Goal: Task Accomplishment & Management: Manage account settings

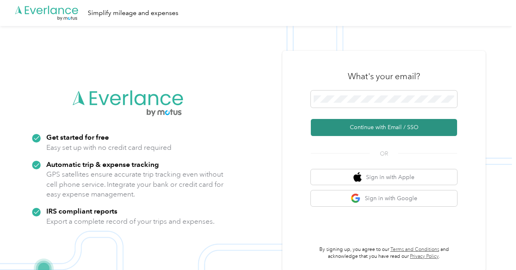
click at [379, 128] on button "Continue with Email / SSO" at bounding box center [384, 127] width 146 height 17
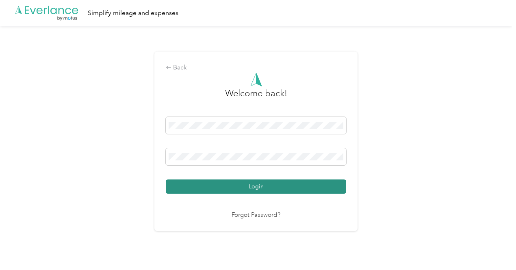
click at [247, 182] on button "Login" at bounding box center [256, 187] width 180 height 14
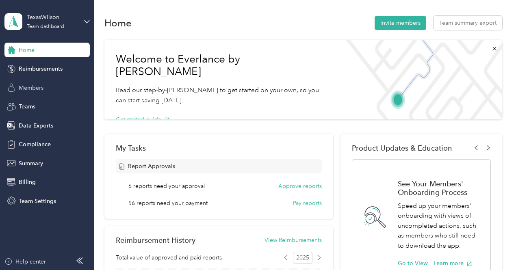
click at [41, 87] on span "Members" at bounding box center [31, 88] width 25 height 9
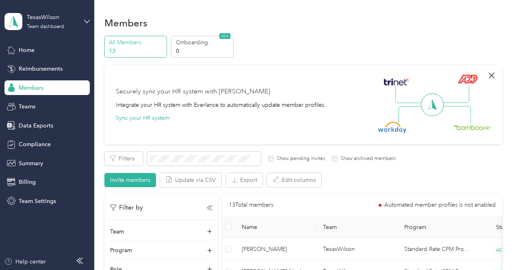
click at [488, 75] on icon "button" at bounding box center [492, 76] width 10 height 10
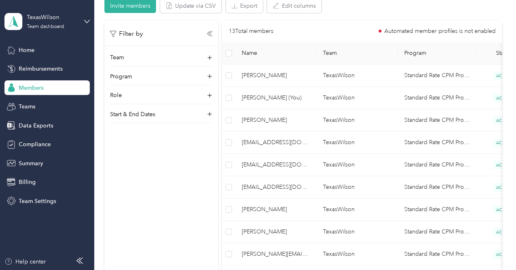
scroll to position [87, 0]
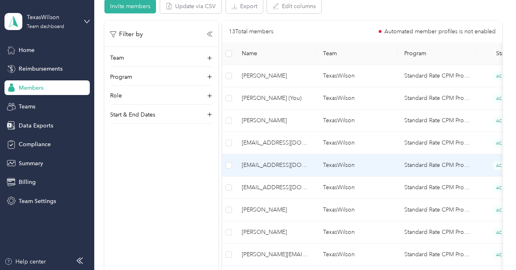
click at [275, 163] on span "[EMAIL_ADDRESS][DOMAIN_NAME]" at bounding box center [276, 165] width 68 height 9
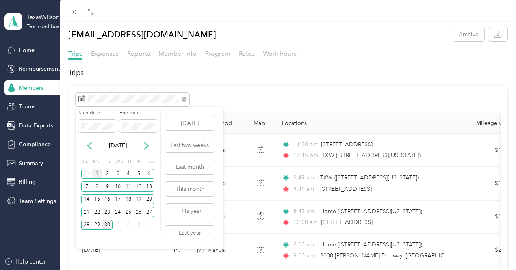
click at [98, 174] on div "1" at bounding box center [97, 174] width 11 height 10
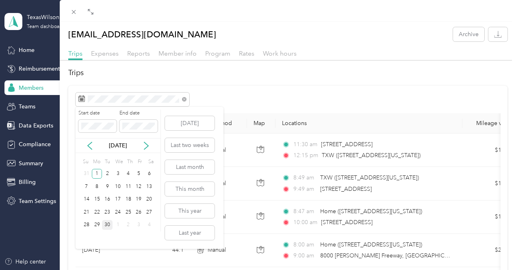
click at [109, 224] on div "30" at bounding box center [107, 225] width 11 height 10
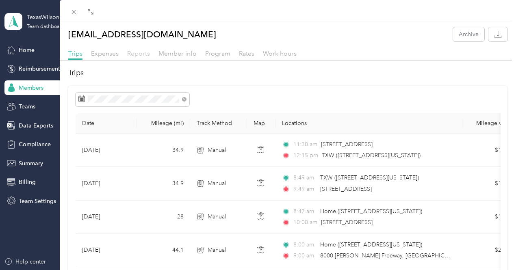
click at [140, 54] on span "Reports" at bounding box center [138, 54] width 23 height 8
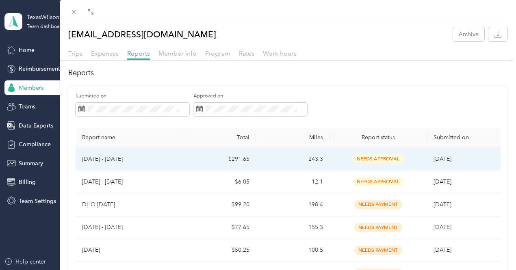
click at [110, 156] on p "[DATE] - [DATE]" at bounding box center [129, 159] width 95 height 9
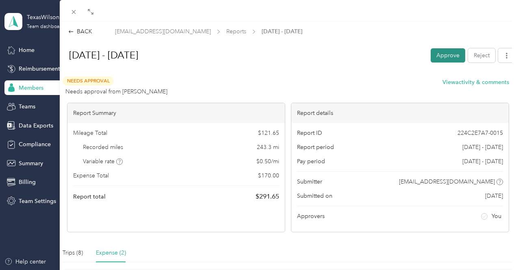
click at [440, 54] on button "Approve" at bounding box center [448, 55] width 35 height 14
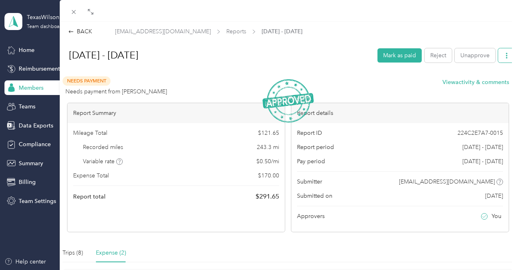
click at [504, 57] on icon "button" at bounding box center [507, 56] width 6 height 6
click at [476, 86] on span "Download" at bounding box center [477, 85] width 27 height 9
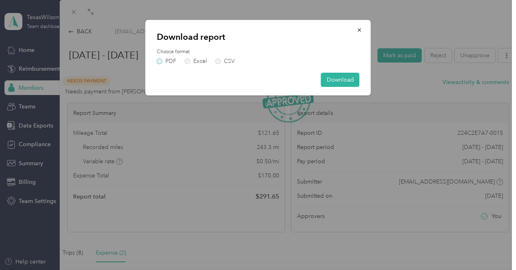
click at [164, 62] on label "PDF" at bounding box center [167, 62] width 20 height 6
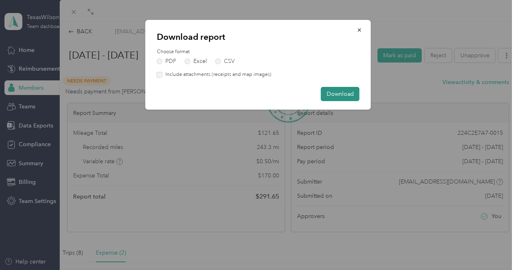
click at [343, 92] on button "Download" at bounding box center [340, 94] width 39 height 14
